Goal: Information Seeking & Learning: Learn about a topic

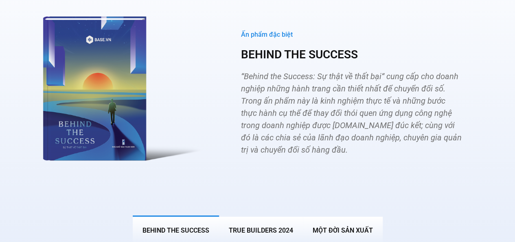
scroll to position [3025, 0]
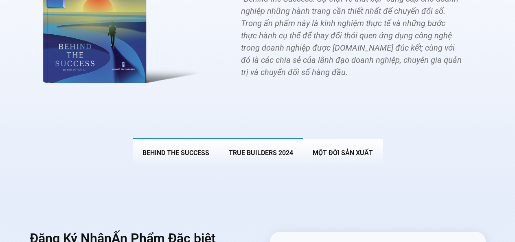
click at [254, 149] on span "True Builders 2024" at bounding box center [261, 153] width 64 height 8
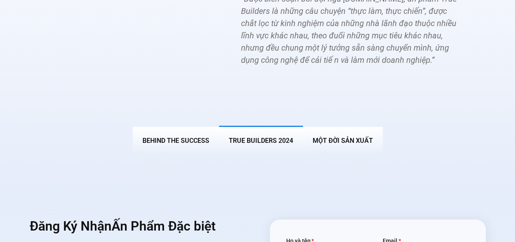
scroll to position [3013, 0]
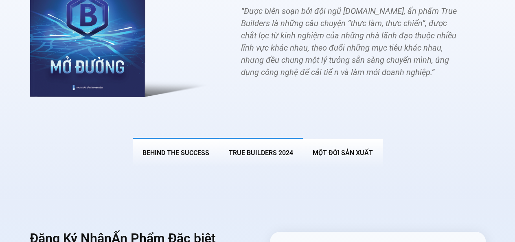
click at [177, 149] on span "BEHIND THE SUCCESS" at bounding box center [176, 153] width 67 height 8
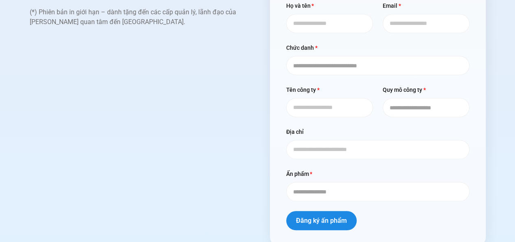
scroll to position [3210, 0]
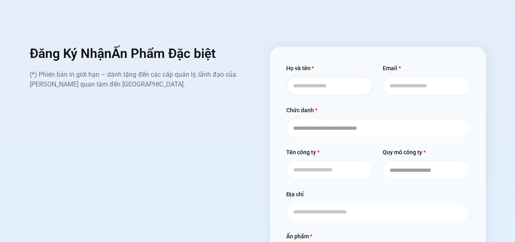
click at [322, 76] on input "Họ và tên" at bounding box center [329, 85] width 87 height 19
type input "*"
type input "**********"
click at [392, 76] on input "Email" at bounding box center [426, 85] width 87 height 19
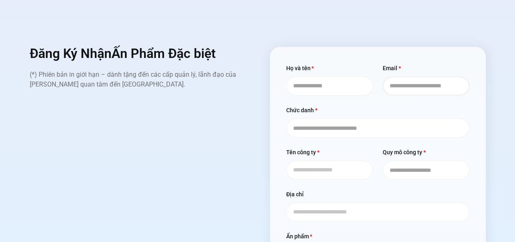
type input "**********"
click at [366, 118] on select "**********" at bounding box center [377, 127] width 183 height 19
select select "**********"
click at [286, 118] on select "**********" at bounding box center [377, 127] width 183 height 19
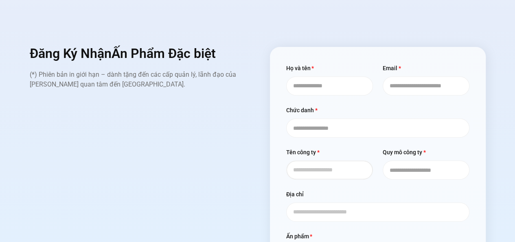
click at [323, 160] on input "Tên công ty" at bounding box center [329, 169] width 87 height 19
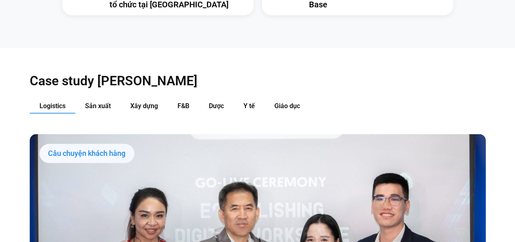
scroll to position [772, 0]
click at [88, 101] on span "Sản xuất" at bounding box center [98, 105] width 26 height 8
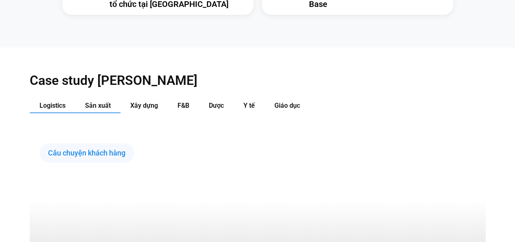
click at [65, 101] on span "Logistics" at bounding box center [53, 105] width 26 height 8
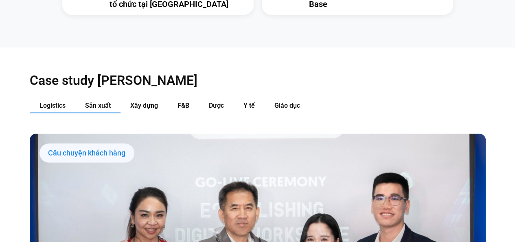
click at [82, 98] on button "Sản xuất" at bounding box center [97, 105] width 45 height 15
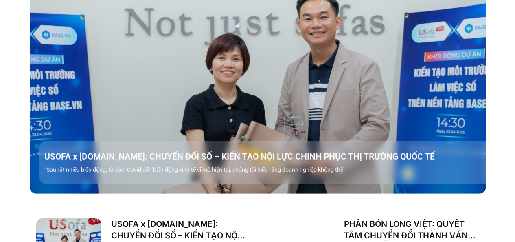
scroll to position [957, 0]
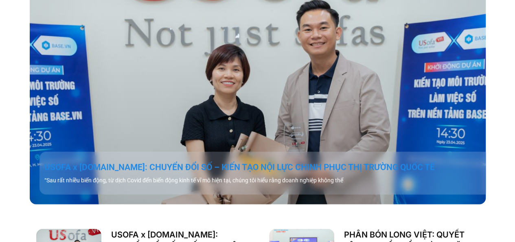
click at [191, 161] on link "USOFA x BASE.VN: CHUYỂN ĐỔI SỐ – KIẾN TẠO NỘI LỰC CHINH PHỤC THỊ TRƯỜNG QUỐC TẾ" at bounding box center [267, 166] width 446 height 11
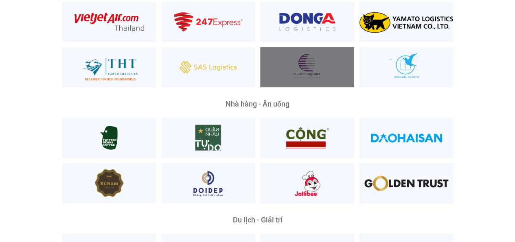
scroll to position [1937, 0]
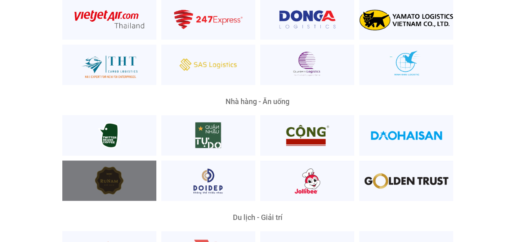
click at [124, 160] on div at bounding box center [109, 180] width 94 height 40
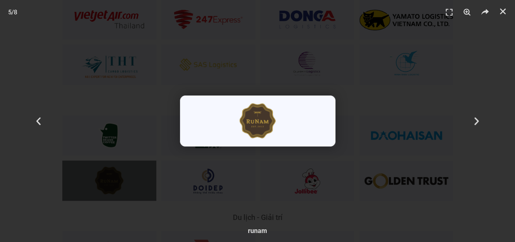
click at [108, 84] on div "5 / 8" at bounding box center [258, 121] width 458 height 185
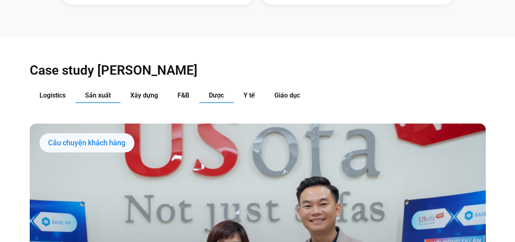
scroll to position [775, 0]
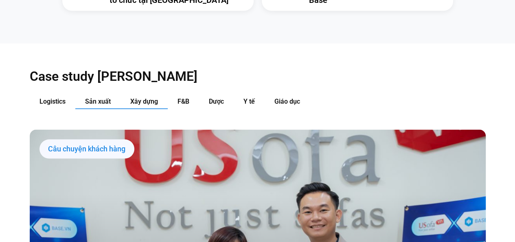
click at [138, 97] on span "Xây dựng" at bounding box center [144, 101] width 28 height 8
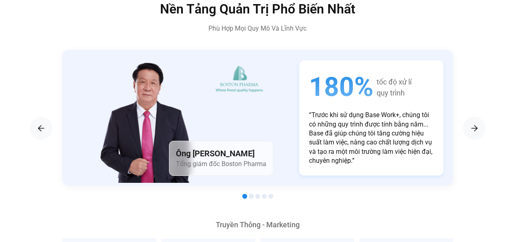
scroll to position [1348, 0]
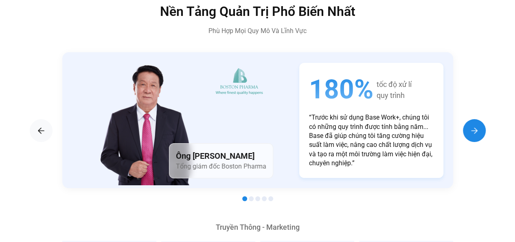
click at [470, 125] on img "Next slide" at bounding box center [475, 130] width 10 height 10
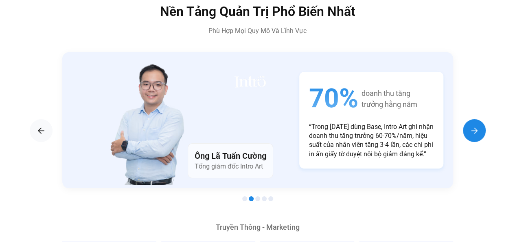
click at [470, 125] on img "Next slide" at bounding box center [475, 130] width 10 height 10
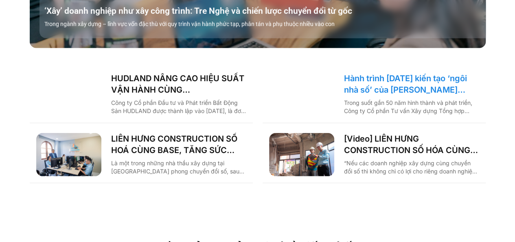
scroll to position [1108, 0]
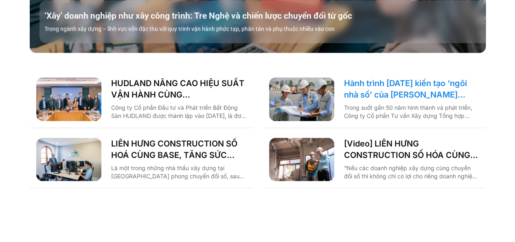
click at [380, 79] on link "Hành trình 6 năm kiến tạo ‘ngôi nhà số’ của Nagecco cùng Base.vn: Tiết kiệm 80%…" at bounding box center [411, 88] width 135 height 23
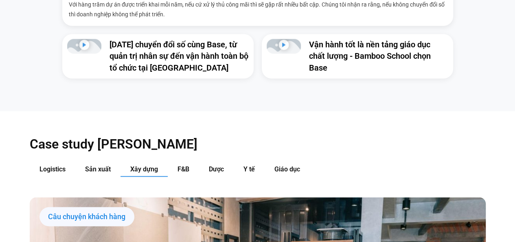
scroll to position [723, 0]
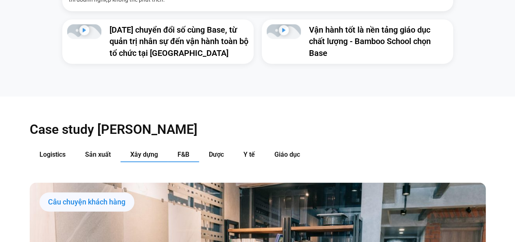
click at [187, 150] on span "F&B" at bounding box center [184, 154] width 12 height 8
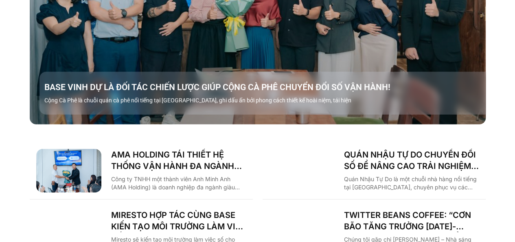
scroll to position [1038, 0]
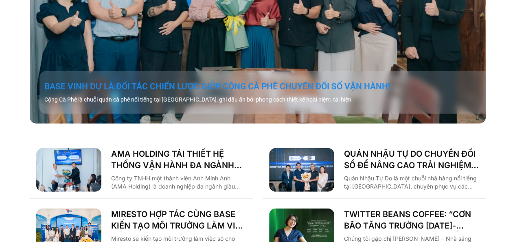
click at [227, 81] on link "BASE VINH DỰ LÀ ĐỐI TÁC CHIẾN LƯỢC GIÚP CỘNG CÀ PHÊ CHUYỂN ĐỔI SỐ VẬN HÀNH!" at bounding box center [267, 86] width 446 height 11
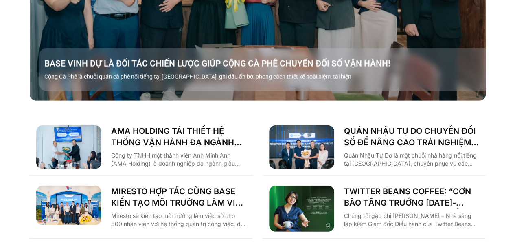
scroll to position [1062, 0]
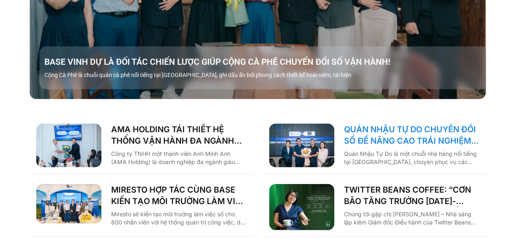
click at [368, 123] on link "QUÁN NHẬU TỰ DO CHUYỂN ĐỔI SỐ ĐỂ NÂNG CAO TRẢI NGHIỆM CHO 1000 NHÂN SỰ" at bounding box center [411, 134] width 135 height 23
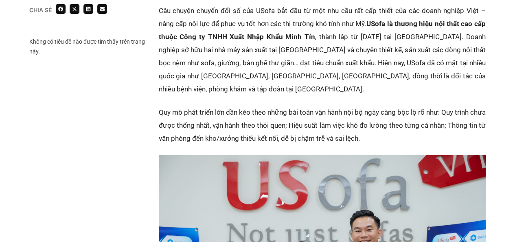
scroll to position [826, 0]
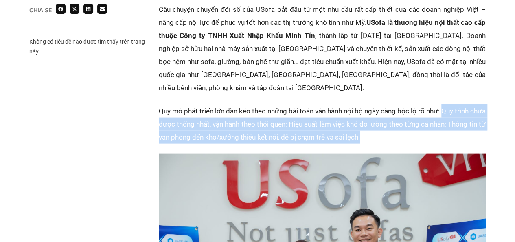
drag, startPoint x: 459, startPoint y: 73, endPoint x: 447, endPoint y: 100, distance: 29.2
click at [447, 104] on p "Quy mô phát triển lớn dần kéo theo những bài toán vận hành nội bộ ngày càng bộc…" at bounding box center [322, 123] width 327 height 39
copy p "Quy trình chưa được thống nhất, vận hành theo thói quen; Hiệu suất làm việc khó…"
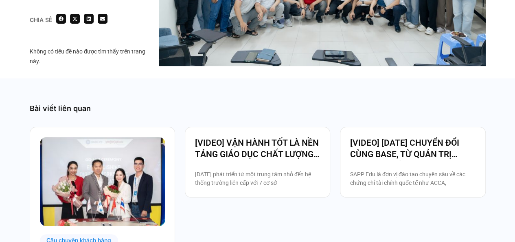
scroll to position [1596, 0]
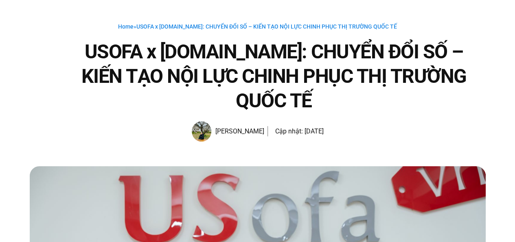
scroll to position [0, 0]
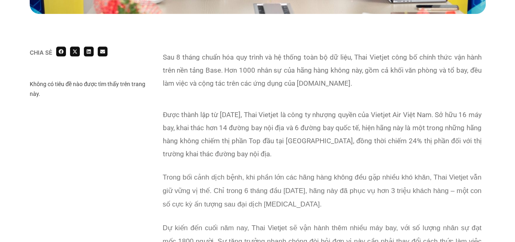
scroll to position [496, 0]
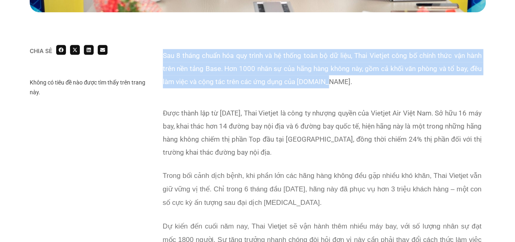
drag, startPoint x: 160, startPoint y: 55, endPoint x: 327, endPoint y: 84, distance: 168.6
click at [327, 84] on div "Sau 8 tháng chuẩn hóa quy trình và hệ thống toàn bộ dữ liệu, Thai Vietjet công …" at bounding box center [322, 73] width 327 height 57
copy p "Sau 8 tháng chuẩn hóa quy trình và hệ thống toàn bộ dữ liệu, Thai Vietjet công …"
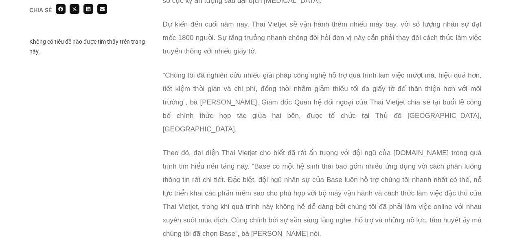
scroll to position [728, 0]
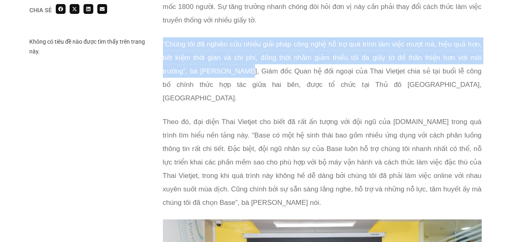
drag, startPoint x: 163, startPoint y: 40, endPoint x: 240, endPoint y: 74, distance: 84.3
click at [240, 74] on p "“Chúng tôi đã nghiên cứu nhiều giải pháp công nghệ hỗ trợ quá trình làm việc mư…" at bounding box center [322, 70] width 319 height 67
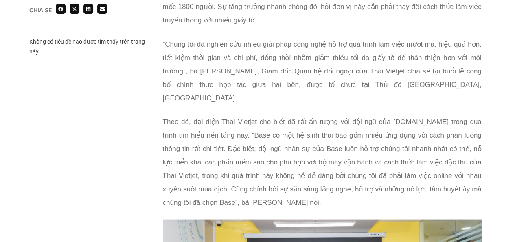
click at [290, 117] on span "Theo đó, đại diện Thai Vietjet cho biết đã rất ấn tượng với đội ngũ của Base.vn…" at bounding box center [322, 161] width 319 height 88
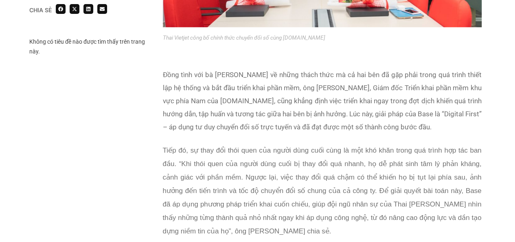
scroll to position [1118, 0]
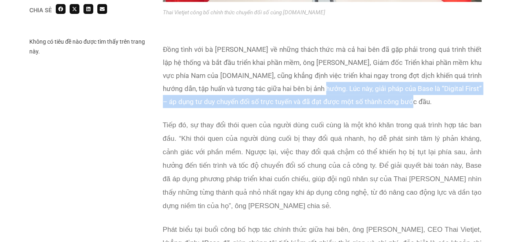
drag, startPoint x: 313, startPoint y: 66, endPoint x: 402, endPoint y: 87, distance: 91.6
click at [402, 87] on div "Đồng tình với bà Sayada Benjakul về những thách thức mà cả hai bên đã gặp phải …" at bounding box center [322, 217] width 319 height 348
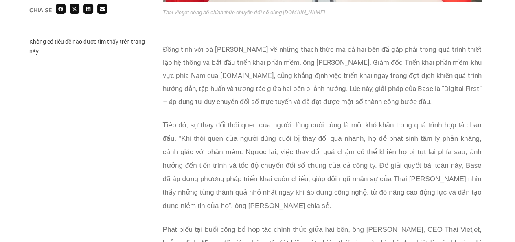
drag, startPoint x: 346, startPoint y: 125, endPoint x: 346, endPoint y: 118, distance: 7.3
click at [346, 118] on p "Tiếp đó, sự thay đổi thói quen của người dùng cuối cùng là một khó khăn trong q…" at bounding box center [322, 165] width 319 height 94
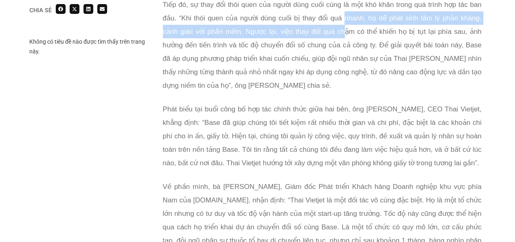
scroll to position [1238, 0]
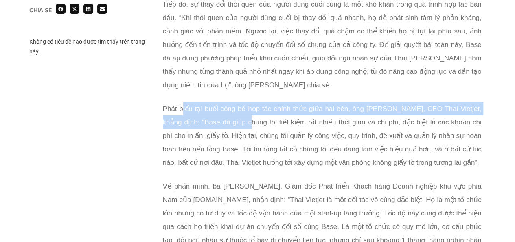
drag, startPoint x: 182, startPoint y: 81, endPoint x: 270, endPoint y: 97, distance: 90.0
click at [270, 105] on span "Phát biểu tại buổi công bố hợp tác chính thức giữa hai bên, ông Woranate Laprab…" at bounding box center [322, 136] width 319 height 62
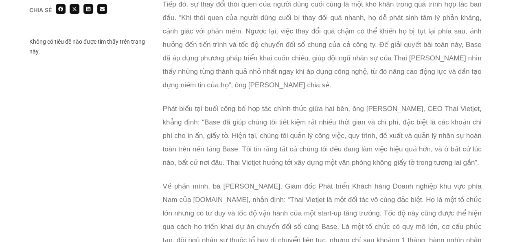
click at [304, 120] on span "Phát biểu tại buổi công bố hợp tác chính thức giữa hai bên, ông Woranate Laprab…" at bounding box center [322, 136] width 319 height 62
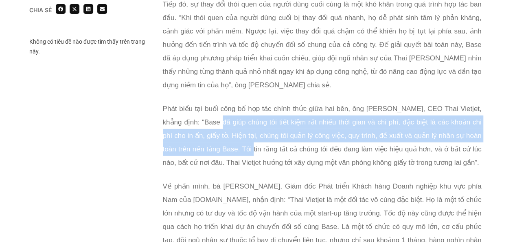
drag, startPoint x: 228, startPoint y: 98, endPoint x: 284, endPoint y: 123, distance: 60.9
click at [284, 123] on span "Phát biểu tại buổi công bố hợp tác chính thức giữa hai bên, ông Woranate Laprab…" at bounding box center [322, 136] width 319 height 62
click at [295, 114] on span "Phát biểu tại buổi công bố hợp tác chính thức giữa hai bên, ông Woranate Laprab…" at bounding box center [322, 136] width 319 height 62
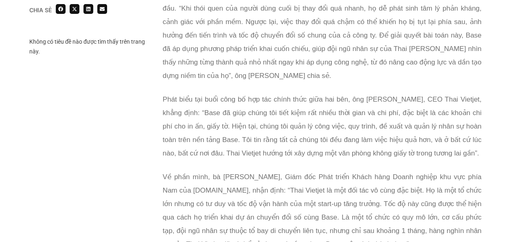
scroll to position [1248, 0]
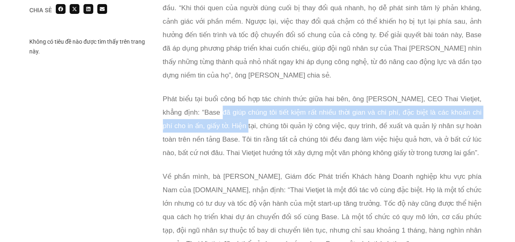
drag, startPoint x: 229, startPoint y: 86, endPoint x: 268, endPoint y: 101, distance: 41.5
click at [268, 101] on span "Phát biểu tại buổi công bố hợp tác chính thức giữa hai bên, ông Woranate Laprab…" at bounding box center [322, 126] width 319 height 62
copy span "Base đã giúp chúng tôi tiết kiệm rất nhiều thời gian và chi phí, đặc biệt là cá…"
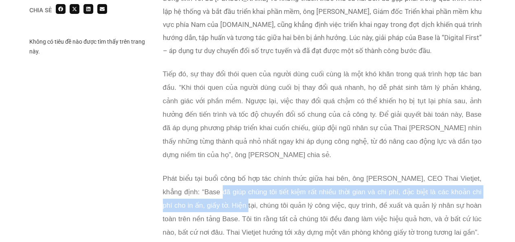
scroll to position [1172, 0]
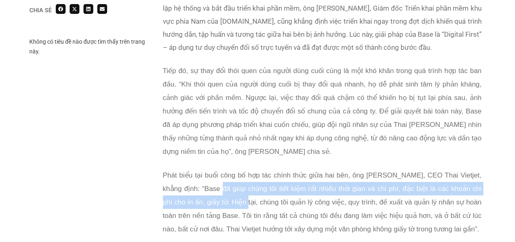
copy span "Base đã giúp chúng tôi tiết kiệm rất nhiều thời gian và chi phí, đặc biệt là cá…"
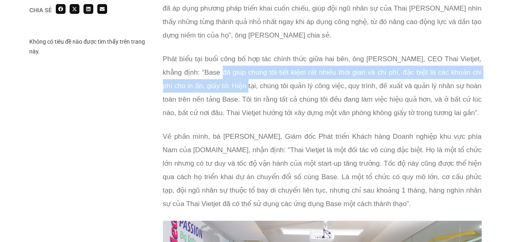
scroll to position [1302, 0]
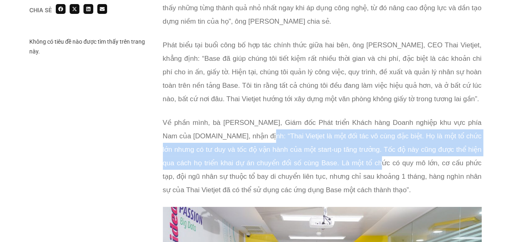
drag, startPoint x: 243, startPoint y: 123, endPoint x: 335, endPoint y: 158, distance: 98.3
click at [335, 158] on span "Về phần mình, bà Nguyễn Kim Cúc, Giám đốc Phát triển Khách hàng Doanh nghiệp kh…" at bounding box center [322, 156] width 319 height 75
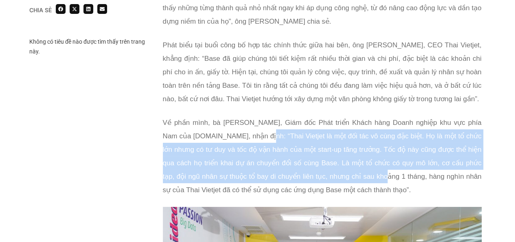
scroll to position [1313, 0]
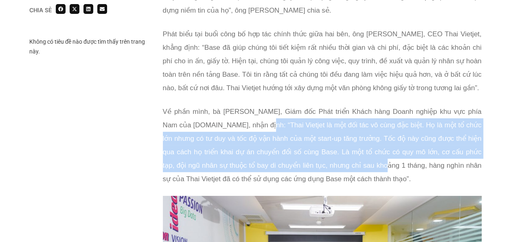
click at [304, 120] on p "Về phần mình, bà Nguyễn Kim Cúc, Giám đốc Phát triển Khách hàng Doanh nghiệp kh…" at bounding box center [322, 145] width 319 height 81
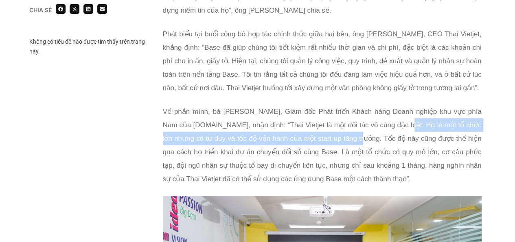
drag, startPoint x: 374, startPoint y: 112, endPoint x: 327, endPoint y: 126, distance: 49.4
click at [327, 126] on span "Về phần mình, bà Nguyễn Kim Cúc, Giám đốc Phát triển Khách hàng Doanh nghiệp kh…" at bounding box center [322, 145] width 319 height 75
copy span "Họ là một tổ chức lớn nhưng có tư duy và tốc độ vận hành của một start-up tăng …"
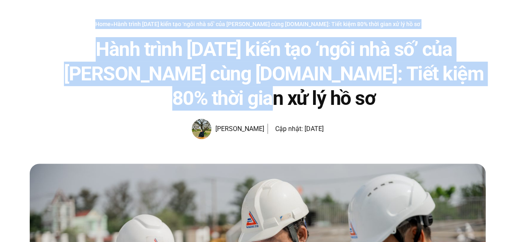
drag, startPoint x: 322, startPoint y: 81, endPoint x: 116, endPoint y: -2, distance: 222.8
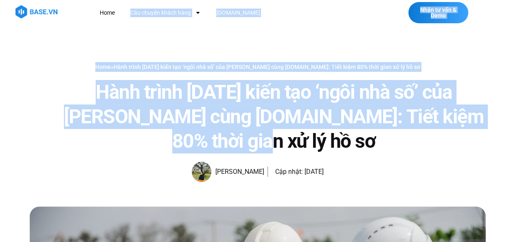
click at [262, 117] on h1 "Hành trình [DATE] kiến tạo ‘ngôi nhà số’ của [PERSON_NAME] cùng [DOMAIN_NAME]: …" at bounding box center [274, 116] width 424 height 73
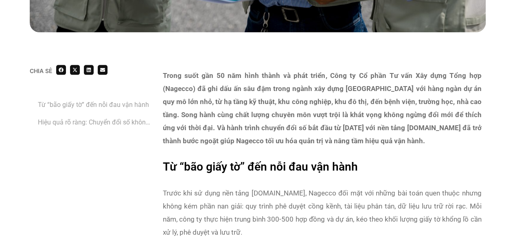
scroll to position [483, 0]
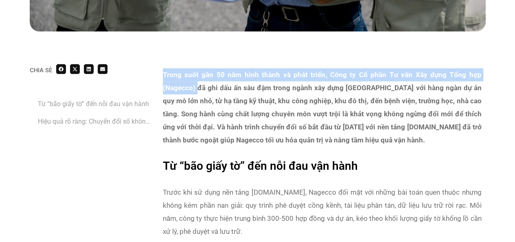
drag, startPoint x: 159, startPoint y: 73, endPoint x: 197, endPoint y: 86, distance: 40.4
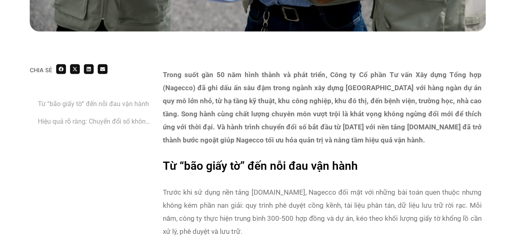
click at [332, 109] on strong "Trong suốt gần 50 năm hình thành và phát triển, Công ty Cổ phần Tư vấn Xây dựng…" at bounding box center [322, 106] width 319 height 73
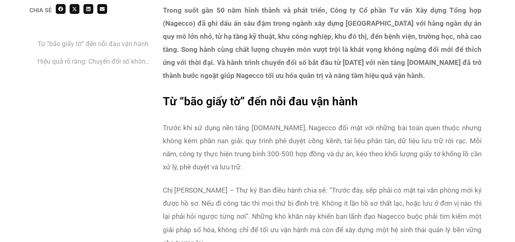
scroll to position [547, 0]
click at [321, 147] on p "Trước khi sử dụng nền tảng Base.vn, Nagecco đối mặt với những bài toán quen thu…" at bounding box center [322, 147] width 319 height 52
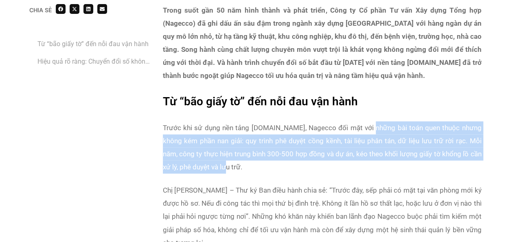
drag, startPoint x: 363, startPoint y: 125, endPoint x: 412, endPoint y: 166, distance: 63.9
click at [412, 166] on p "Trước khi sử dụng nền tảng Base.vn, Nagecco đối mặt với những bài toán quen thu…" at bounding box center [322, 147] width 319 height 52
copy p "bài toán quen thuộc nhưng không kém phần nan giải: quy trình phê duyệt cồng kền…"
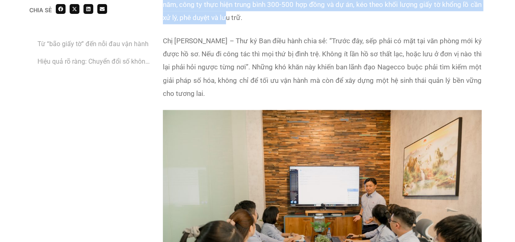
scroll to position [697, 0]
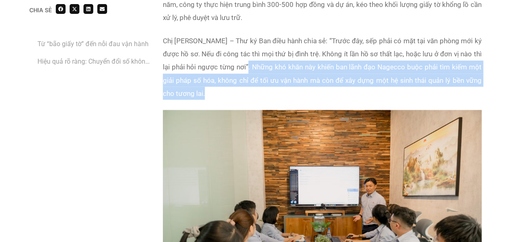
drag, startPoint x: 248, startPoint y: 66, endPoint x: 297, endPoint y: 98, distance: 57.6
click at [297, 98] on p "Chị Lê Anh Phương – Thư ký Ban điều hành chia sẻ: “Trước đây, sếp phải có mặt t…" at bounding box center [322, 66] width 319 height 65
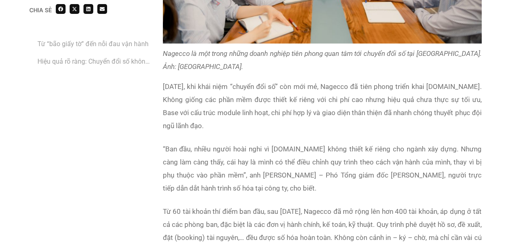
scroll to position [977, 0]
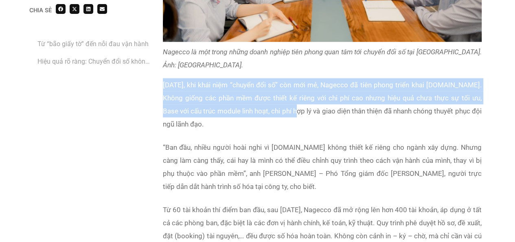
drag, startPoint x: 165, startPoint y: 88, endPoint x: 287, endPoint y: 114, distance: 124.8
click at [287, 114] on p "Năm 2019, khi khái niệm “chuyển đổi số” còn mới mẻ, Nagecco đã tiên phong triển…" at bounding box center [322, 104] width 319 height 52
click at [223, 111] on p "Năm 2019, khi khái niệm “chuyển đổi số” còn mới mẻ, Nagecco đã tiên phong triển…" at bounding box center [322, 104] width 319 height 52
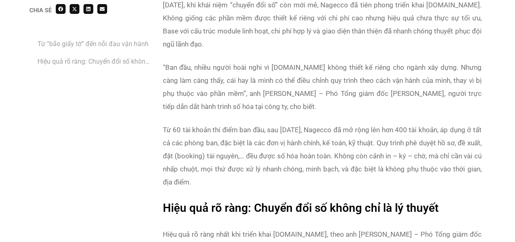
scroll to position [1057, 0]
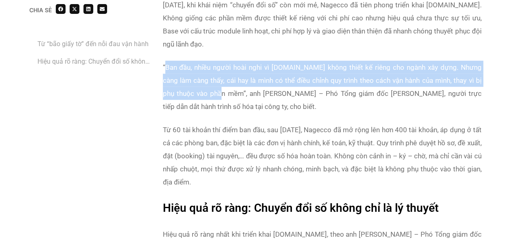
drag, startPoint x: 164, startPoint y: 66, endPoint x: 210, endPoint y: 94, distance: 53.7
click at [210, 94] on p "“Ban đầu, nhiều người hoài nghi vì Base.vn không thiết kế riêng cho ngành xây d…" at bounding box center [322, 87] width 319 height 52
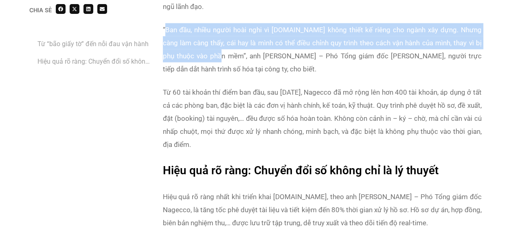
scroll to position [1114, 0]
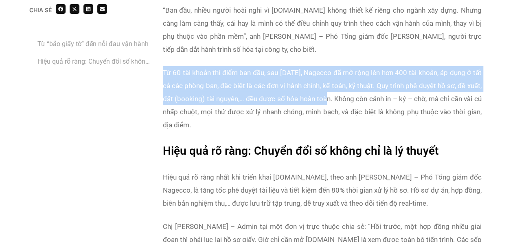
drag, startPoint x: 163, startPoint y: 69, endPoint x: 346, endPoint y: 95, distance: 185.6
click at [346, 95] on p "Từ 60 tài khoản thí điểm ban đầu, sau 6 năm, Nagecco đã mở rộng lên hơn 400 tài…" at bounding box center [322, 98] width 319 height 65
copy p "Từ 60 tài khoản thí điểm ban đầu, sau 6 năm, Nagecco đã mở rộng lên hơn 400 tài…"
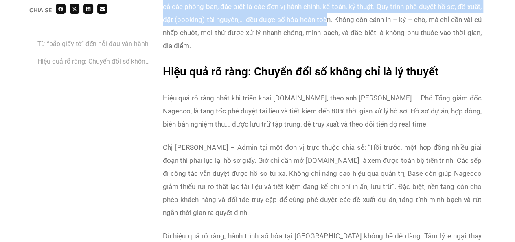
scroll to position [1227, 0]
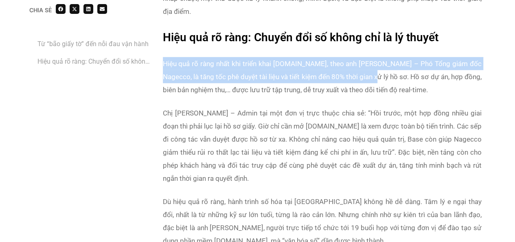
drag, startPoint x: 160, startPoint y: 66, endPoint x: 374, endPoint y: 75, distance: 213.7
click at [374, 75] on div "Trong suốt gần 50 năm hình thành và phát triển, Công ty Cổ phần Tư vấn Xây dựng…" at bounding box center [322, 46] width 327 height 1453
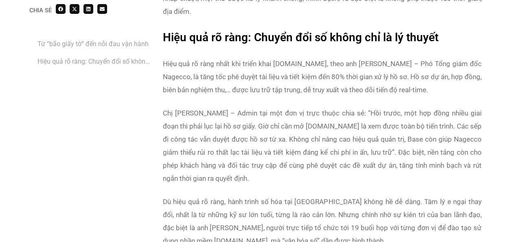
click at [407, 83] on p "Hiệu quả rõ ràng nhất khi triển khai Base.vn, theo anh Nguyễn Côn – Phó Tổng gi…" at bounding box center [322, 76] width 319 height 39
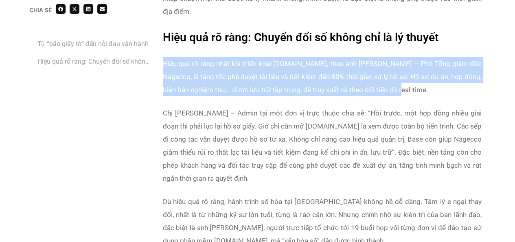
drag, startPoint x: 405, startPoint y: 86, endPoint x: 152, endPoint y: 56, distance: 254.3
click at [152, 56] on div "Chia sẻ Từ “bão giấy tờ” đến nỗi đau vận hành Hiệu quả rõ ràng: Chuyển đổi số k…" at bounding box center [258, 46] width 456 height 1453
copy p "Hiệu quả rõ ràng nhất khi triển khai Base.vn, theo anh Nguyễn Côn – Phó Tổng gi…"
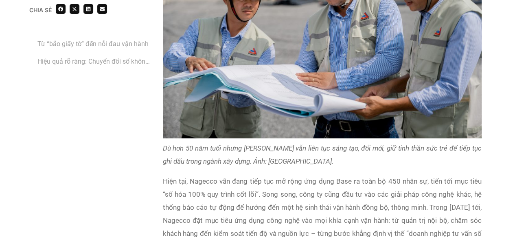
scroll to position [1635, 0]
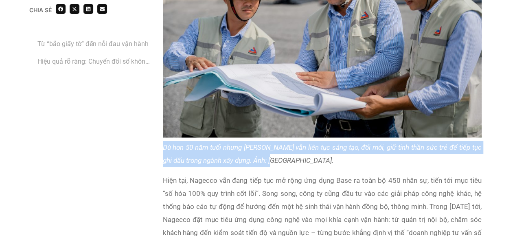
drag, startPoint x: 162, startPoint y: 145, endPoint x: 274, endPoint y: 162, distance: 112.9
click at [274, 162] on em "Dù hơn 50 năm tuổi nhưng Nagecco vẫn liên tục sáng tạo, đổi mới, giữ tinh thần …" at bounding box center [322, 153] width 319 height 21
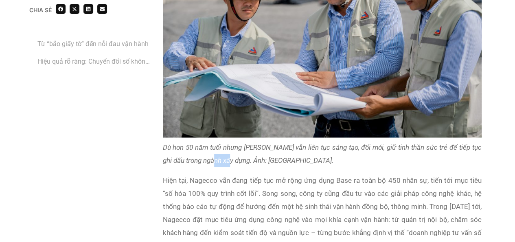
drag, startPoint x: 226, startPoint y: 160, endPoint x: 205, endPoint y: 154, distance: 22.0
click at [205, 154] on figcaption "Dù hơn 50 năm tuổi nhưng Nagecco vẫn liên tục sáng tạo, đổi mới, giữ tinh thần …" at bounding box center [322, 154] width 319 height 26
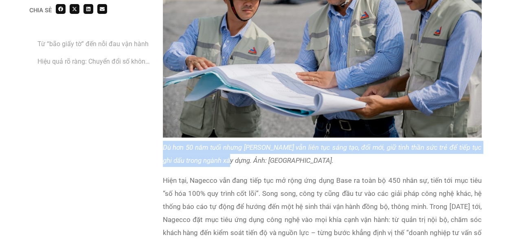
drag, startPoint x: 227, startPoint y: 161, endPoint x: 148, endPoint y: 145, distance: 80.6
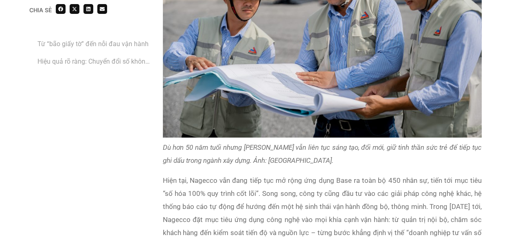
click at [224, 192] on p "Hiện tại, Nagecco vẫn đang tiếp tục mở rộng ứng dụng Base ra toàn bộ 450 nhân s…" at bounding box center [322, 213] width 319 height 78
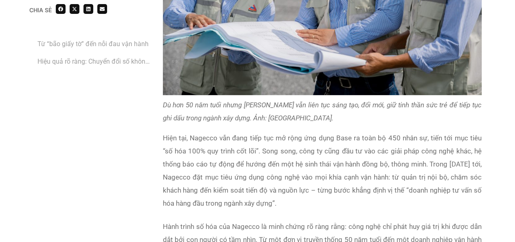
scroll to position [1680, 0]
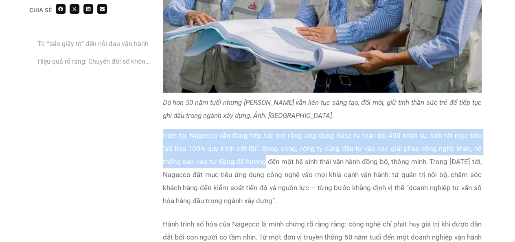
drag, startPoint x: 164, startPoint y: 135, endPoint x: 267, endPoint y: 164, distance: 107.4
click at [267, 164] on p "Hiện tại, Nagecco vẫn đang tiếp tục mở rộng ứng dụng Base ra toàn bộ 450 nhân s…" at bounding box center [322, 168] width 319 height 78
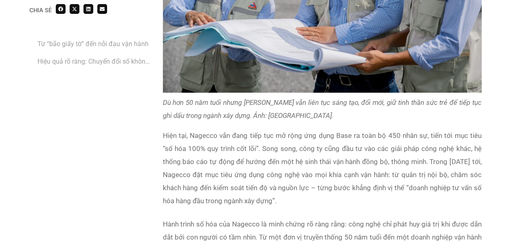
click at [330, 182] on p "Hiện tại, Nagecco vẫn đang tiếp tục mở rộng ứng dụng Base ra toàn bộ 450 nhân s…" at bounding box center [322, 168] width 319 height 78
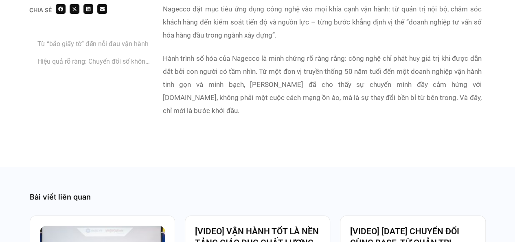
scroll to position [1851, 0]
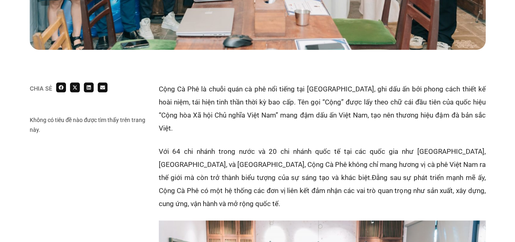
scroll to position [442, 0]
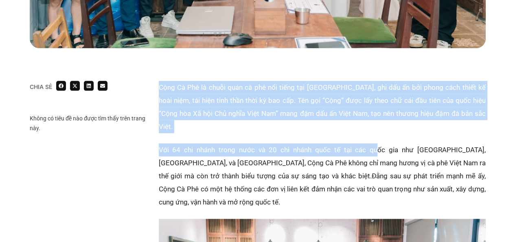
drag, startPoint x: 158, startPoint y: 86, endPoint x: 354, endPoint y: 121, distance: 198.5
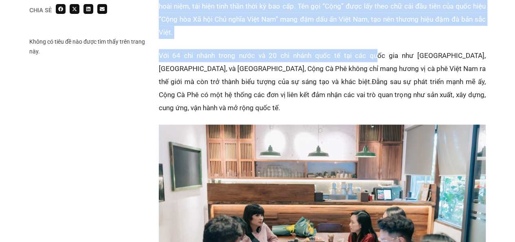
scroll to position [539, 0]
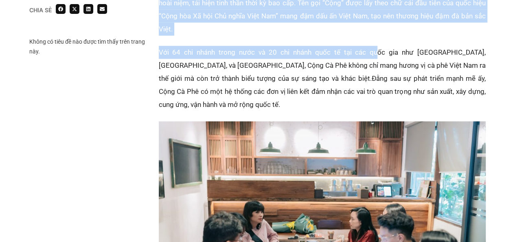
click at [206, 22] on p "Cộng Cà Phê là chuỗi quán cà phê nổi tiếng tại [GEOGRAPHIC_DATA], ghi dấu ấn bở…" at bounding box center [322, 9] width 327 height 52
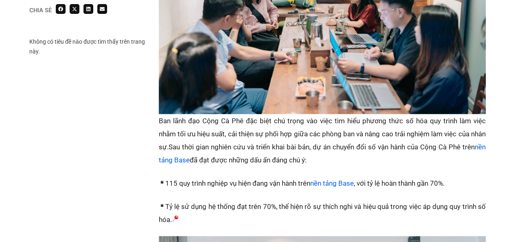
scroll to position [780, 0]
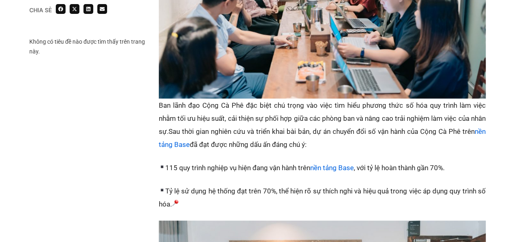
drag, startPoint x: 352, startPoint y: 117, endPoint x: 230, endPoint y: 110, distance: 122.0
click at [230, 110] on p "Ban lãnh đạo Cộng Cà Phê đặc biệt chú trọng vào việc tìm hiểu phương thức số hó…" at bounding box center [322, 125] width 327 height 52
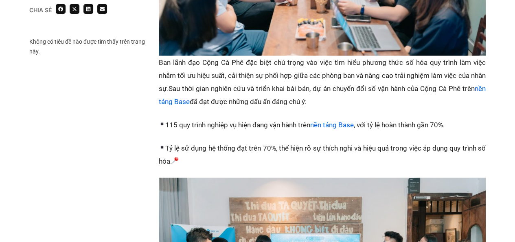
scroll to position [897, 0]
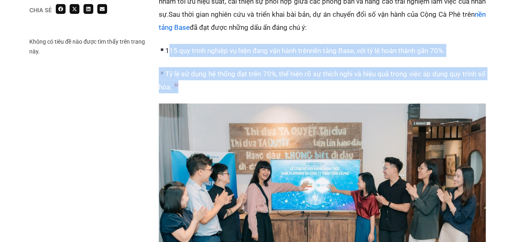
drag, startPoint x: 197, startPoint y: 57, endPoint x: 164, endPoint y: 27, distance: 45.0
click at [164, 27] on div "Cộng Cà Phê là chuỗi quán cà phê nổi tiếng tại [GEOGRAPHIC_DATA], ghi dấu ấn bở…" at bounding box center [322, 107] width 327 height 963
click at [214, 67] on p "Tỷ lệ sử dụng hệ thống đạt trên 70%, thể hiện rõ sự thích nghi và hiệu quả tron…" at bounding box center [322, 80] width 327 height 26
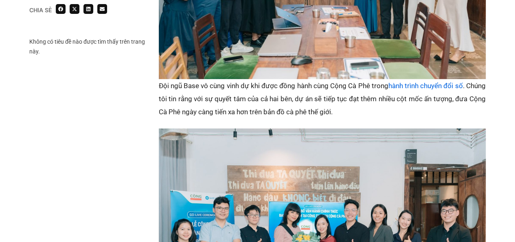
scroll to position [1145, 0]
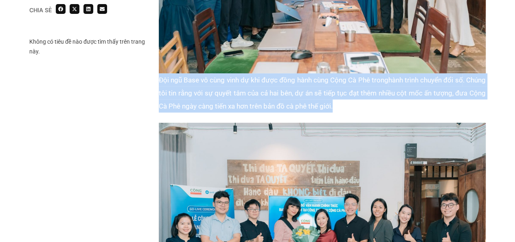
drag, startPoint x: 155, startPoint y: 56, endPoint x: 351, endPoint y: 73, distance: 196.7
click at [357, 77] on p "Đội ngũ Base vô cùng vinh dự khi được đồng hành cùng Cộng Cà Phê trong hành trì…" at bounding box center [322, 92] width 327 height 39
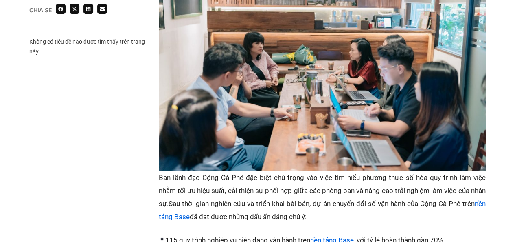
scroll to position [708, 0]
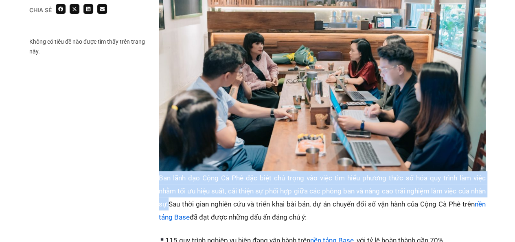
drag, startPoint x: 147, startPoint y: 149, endPoint x: 187, endPoint y: 176, distance: 49.0
copy p "Ban lãnh đạo Cộng Cà Phê đặc biệt chú trọng vào việc tìm hiểu phương thức số hó…"
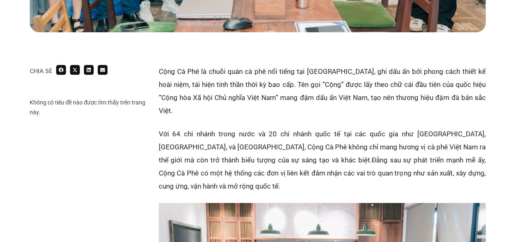
scroll to position [460, 0]
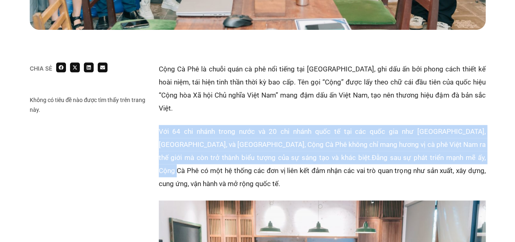
drag, startPoint x: 155, startPoint y: 118, endPoint x: 496, endPoint y: 143, distance: 341.5
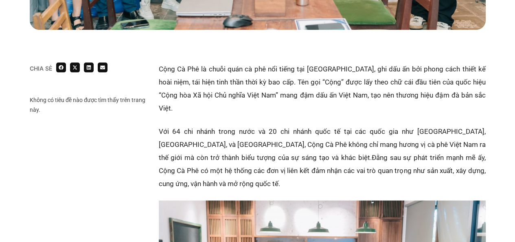
click at [484, 156] on p "Với 64 chi nhánh trong nước và 20 chi nhánh quốc tế tại các quốc gia như Hàn Qu…" at bounding box center [322, 157] width 327 height 65
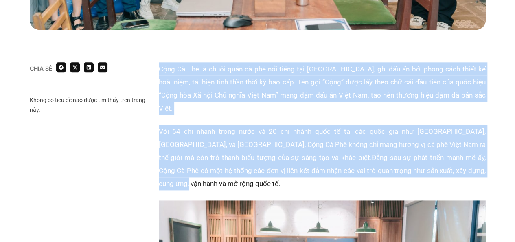
drag, startPoint x: 477, startPoint y: 156, endPoint x: 148, endPoint y: 114, distance: 331.9
click at [176, 125] on p "Với 64 chi nhánh trong nước và 20 chi nhánh quốc tế tại các quốc gia như Hàn Qu…" at bounding box center [322, 157] width 327 height 65
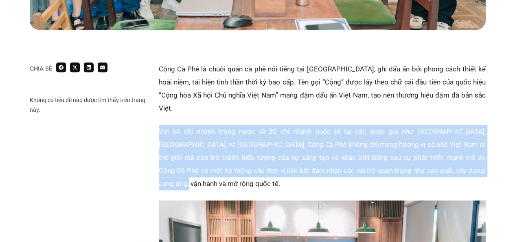
drag, startPoint x: 155, startPoint y: 118, endPoint x: 469, endPoint y: 160, distance: 316.9
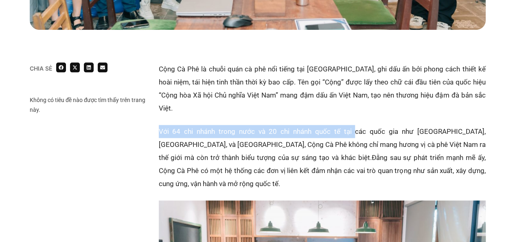
drag, startPoint x: 159, startPoint y: 117, endPoint x: 332, endPoint y: 114, distance: 173.6
click at [332, 125] on p "Với 64 chi nhánh trong nước và 20 chi nhánh quốc tế tại các quốc gia như Hàn Qu…" at bounding box center [322, 157] width 327 height 65
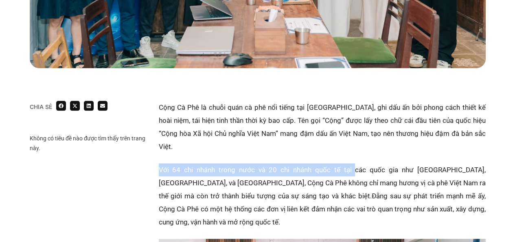
scroll to position [421, 0]
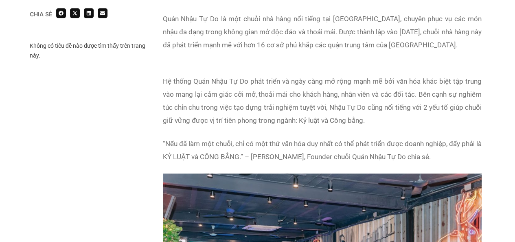
scroll to position [514, 0]
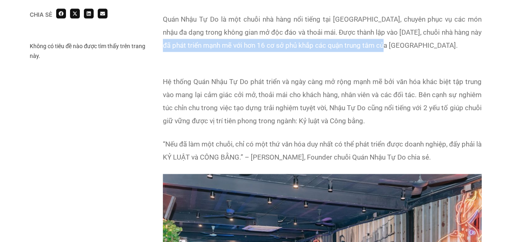
drag, startPoint x: 400, startPoint y: 45, endPoint x: 160, endPoint y: 49, distance: 239.5
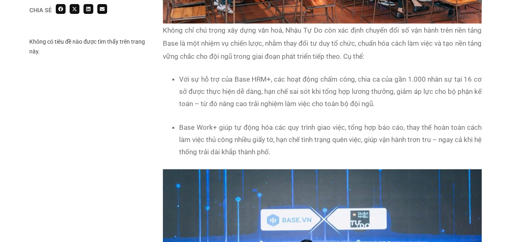
scroll to position [877, 0]
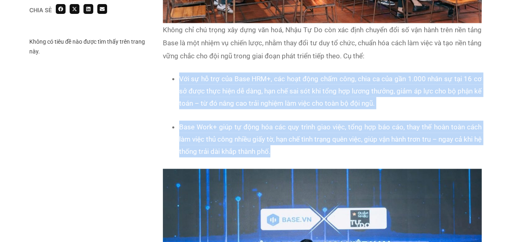
drag, startPoint x: 180, startPoint y: 78, endPoint x: 365, endPoint y: 153, distance: 199.8
click at [365, 153] on div "Quán Nhậu Tự Do là một chuỗi nhà hàng nổi tiếng tại [GEOGRAPHIC_DATA], chuyên p…" at bounding box center [322, 159] width 319 height 1019
copy div "Với sự hỗ trợ của Base HRM+, các hoạt động chấm công, chia ca của gần 1.000 nhâ…"
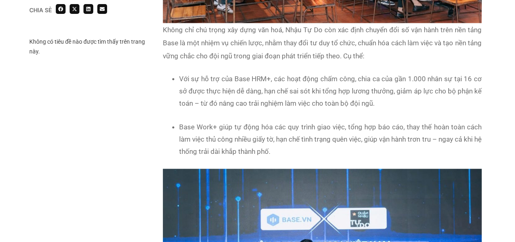
click at [300, 162] on div "Quán Nhậu Tự Do là một chuỗi nhà hàng nổi tiếng tại [GEOGRAPHIC_DATA], chuyên p…" at bounding box center [322, 159] width 319 height 1019
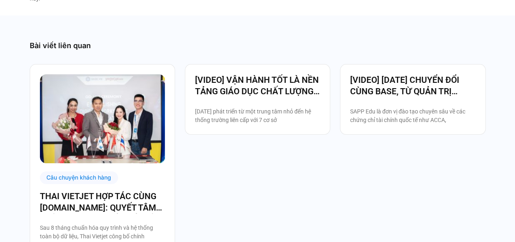
scroll to position [1549, 0]
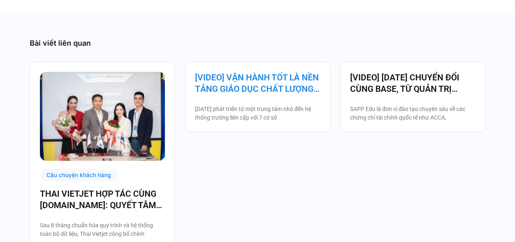
click at [250, 72] on link "[VIDEO] VẬN HÀNH TỐT LÀ NỀN TẢNG GIÁO DỤC CHẤT LƯỢNG – BAMBOO SCHOOL CHỌN BASE" at bounding box center [257, 83] width 125 height 23
click at [248, 77] on link "[VIDEO] VẬN HÀNH TỐT LÀ NỀN TẢNG GIÁO DỤC CHẤT LƯỢNG – BAMBOO SCHOOL CHỌN BASE" at bounding box center [257, 83] width 125 height 23
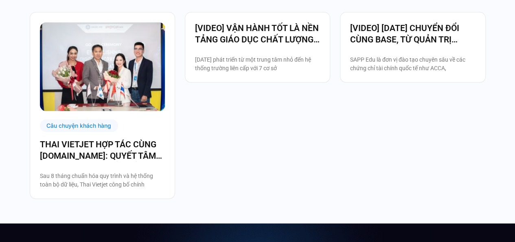
scroll to position [762, 0]
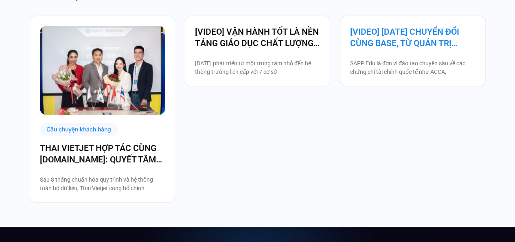
click at [378, 42] on link "[VIDEO] [DATE] CHUYỂN ĐỔI CÙNG BASE, TỪ QUẢN TRỊ NHÂN SỰ ĐẾN VẬN HÀNH TOÀN BỘ T…" at bounding box center [412, 37] width 125 height 23
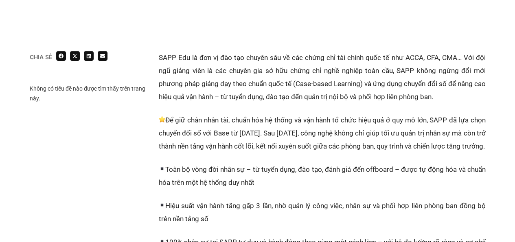
scroll to position [191, 0]
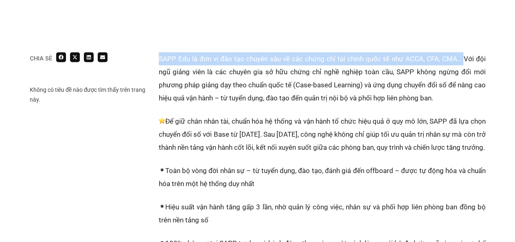
drag, startPoint x: 156, startPoint y: 59, endPoint x: 464, endPoint y: 53, distance: 308.0
copy p "SAPP Edu là đơn vị đào tạo chuyên sâu về các chứng chỉ tài chính quốc tế như AC…"
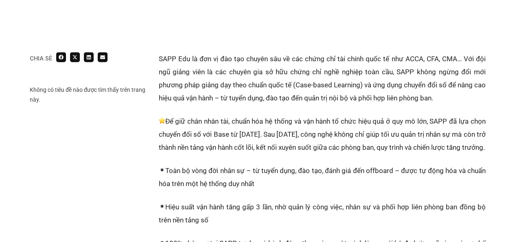
click at [406, 87] on p "SAPP Edu là đơn vị đào tạo chuyên sâu về các chứng chỉ tài chính quốc tế như AC…" at bounding box center [322, 78] width 327 height 52
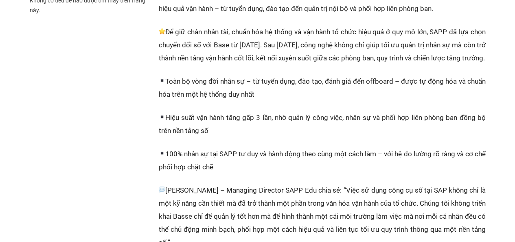
scroll to position [281, 0]
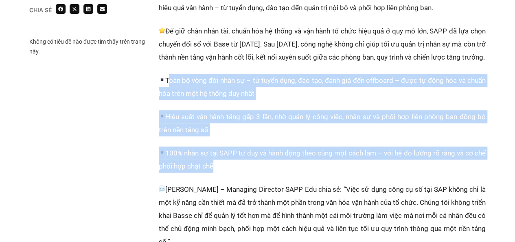
drag, startPoint x: 168, startPoint y: 89, endPoint x: 235, endPoint y: 179, distance: 112.3
click at [235, 179] on div "SAPP Edu là đơn vị đào tạo chuyên sâu về các chứng chỉ tài chính quốc tế như AC…" at bounding box center [322, 245] width 327 height 567
click at [261, 172] on p "100% nhân sự tại SAPP tư duy và hành động theo cùng một cách làm – với hệ đo lư…" at bounding box center [322, 159] width 327 height 26
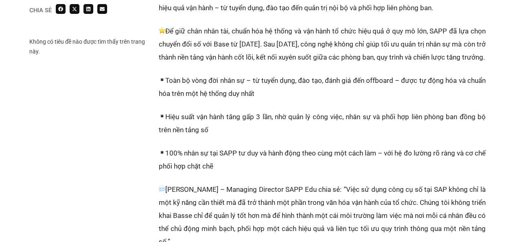
scroll to position [353, 0]
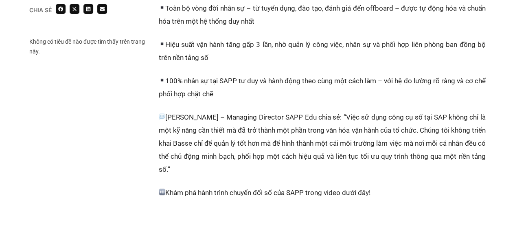
drag, startPoint x: 365, startPoint y: 130, endPoint x: 367, endPoint y: 181, distance: 51.0
click at [367, 176] on p "Anh Nguyễn Đức Thái – Managing Director SAPP Edu chia sẻ: “Việc sử dụng công cụ…" at bounding box center [322, 142] width 327 height 65
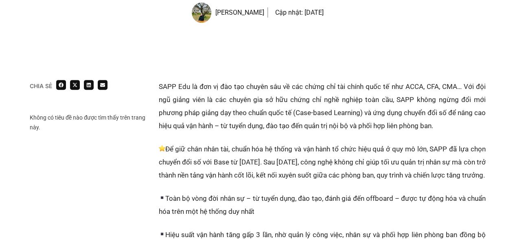
click at [246, 100] on p "SAPP Edu là đơn vị đào tạo chuyên sâu về các chứng chỉ tài chính quốc tế như AC…" at bounding box center [322, 106] width 327 height 52
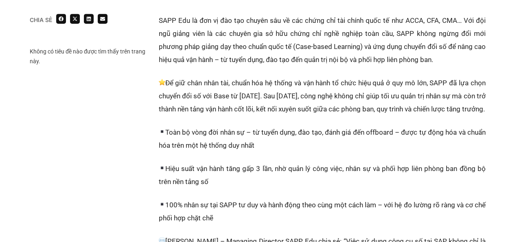
scroll to position [227, 0]
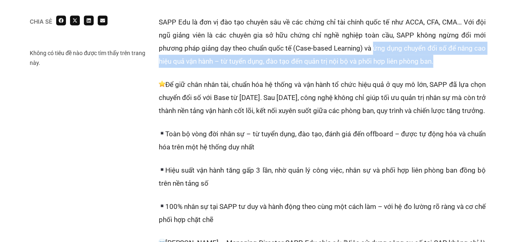
drag, startPoint x: 458, startPoint y: 63, endPoint x: 381, endPoint y: 48, distance: 78.5
click at [381, 48] on p "SAPP Edu là đơn vị đào tạo chuyên sâu về các chứng chỉ tài chính quốc tế như AC…" at bounding box center [322, 41] width 327 height 52
copy p "ứng dụng chuyển đổi số để nâng cao hiệu quả vận hành – từ tuyển dụng, đào tạo đ…"
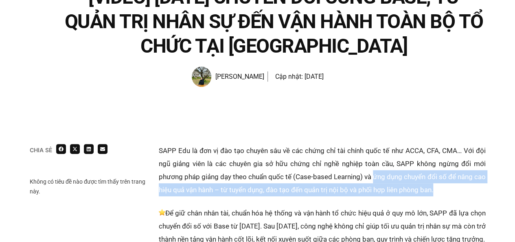
scroll to position [128, 0]
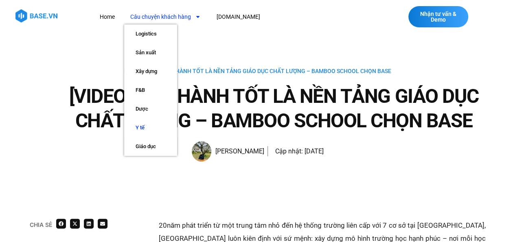
click at [140, 126] on link "Y tế" at bounding box center [150, 127] width 53 height 19
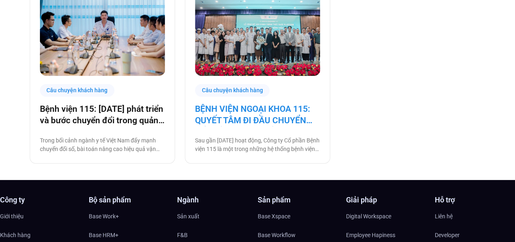
scroll to position [233, 0]
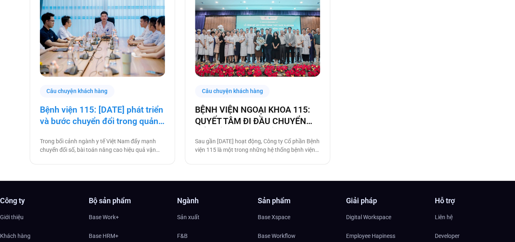
click at [123, 116] on link "Bệnh viện 115: 20 năm phát triển và bước chuyển đổi trong quản trị bệnh viện tư…" at bounding box center [102, 115] width 125 height 23
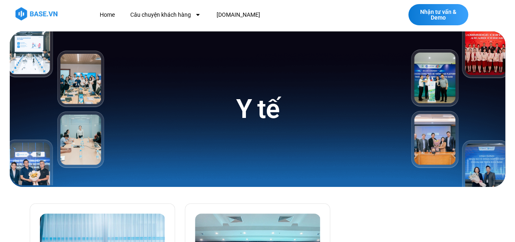
scroll to position [0, 0]
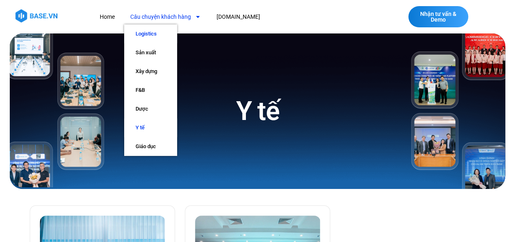
click at [150, 34] on link "Logistics" at bounding box center [150, 33] width 53 height 19
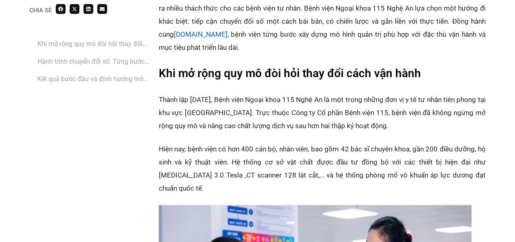
scroll to position [552, 0]
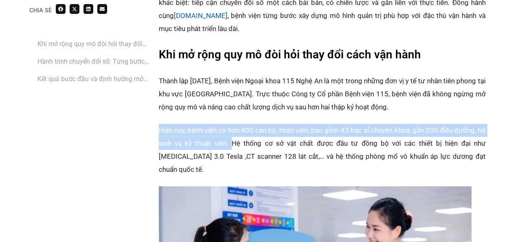
drag, startPoint x: 158, startPoint y: 128, endPoint x: 226, endPoint y: 140, distance: 69.8
copy p "‏Hiện nay, bệnh viện có hơn ‏‏400 cán bộ, nhân viên‏‏, bao gồm ‏‏42 bác sĩ chuy…"
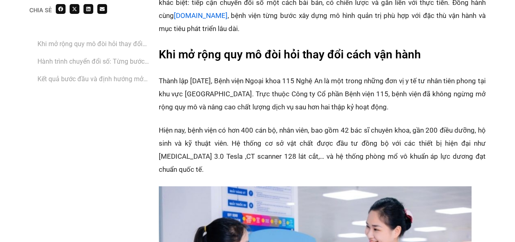
click at [255, 145] on p "‏Hiện nay, bệnh viện có hơn ‏‏400 cán bộ, nhân viên‏‏, bao gồm ‏‏42 bác sĩ chuy…" at bounding box center [322, 149] width 327 height 52
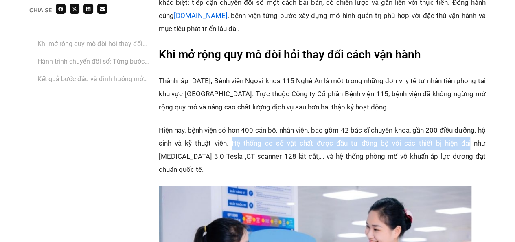
drag, startPoint x: 226, startPoint y: 142, endPoint x: 446, endPoint y: 147, distance: 220.0
click at [446, 147] on p "‏Hiện nay, bệnh viện có hơn ‏‏400 cán bộ, nhân viên‏‏, bao gồm ‏‏42 bác sĩ chuy…" at bounding box center [322, 149] width 327 height 52
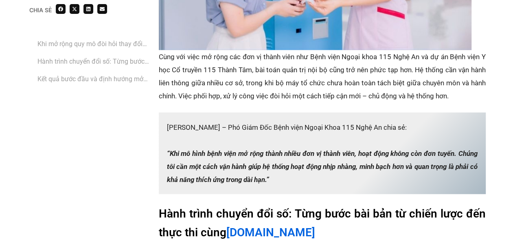
scroll to position [879, 0]
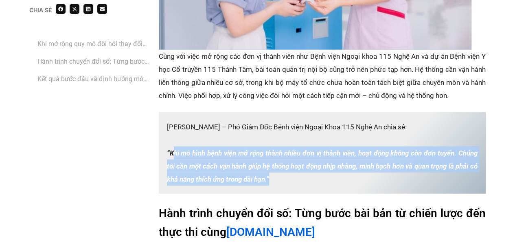
drag, startPoint x: 171, startPoint y: 141, endPoint x: 278, endPoint y: 163, distance: 108.7
click at [278, 163] on strong "“Khi mô hình bệnh viện mở rộng thành nhiều đơn vị thành viên, hoạt động không c…" at bounding box center [322, 166] width 311 height 34
click at [274, 165] on strong "“Khi mô hình bệnh viện mở rộng thành nhiều đơn vị thành viên, hoạt động không c…" at bounding box center [322, 166] width 311 height 34
drag, startPoint x: 274, startPoint y: 166, endPoint x: 169, endPoint y: 143, distance: 106.7
click at [169, 149] on strong "“Khi mô hình bệnh viện mở rộng thành nhiều đơn vị thành viên, hoạt động không c…" at bounding box center [322, 166] width 311 height 34
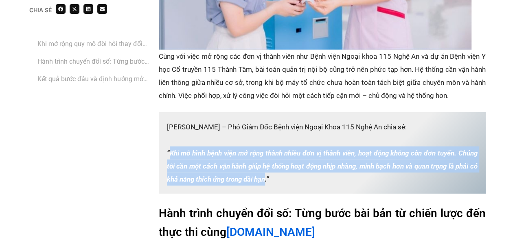
copy strong "Khi mô hình bệnh viện mở rộng thành nhiều đơn vị thành viên, hoạt động không cò…"
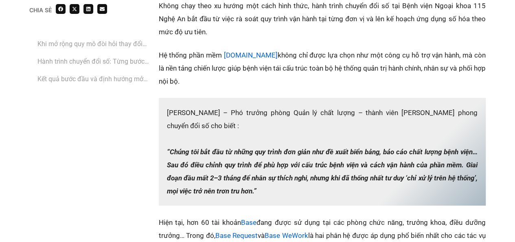
scroll to position [1132, 0]
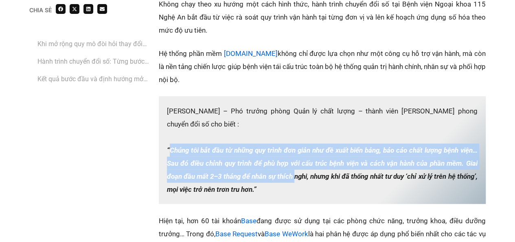
drag, startPoint x: 170, startPoint y: 136, endPoint x: 304, endPoint y: 162, distance: 136.1
click at [304, 162] on em "“Chúng tôi bắt đầu từ những quy trình đơn giản như đề xuất biển bảng, báo cáo c…" at bounding box center [322, 169] width 311 height 47
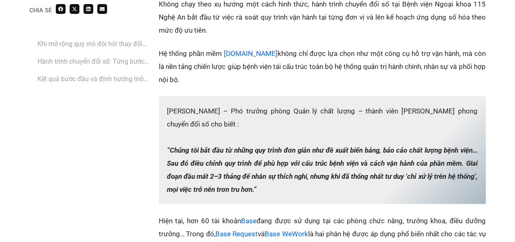
click at [288, 174] on p "‏[PERSON_NAME] – Phó trưởng phòng Quản lý chất lượng – thành viên [PERSON_NAME]…" at bounding box center [322, 150] width 327 height 108
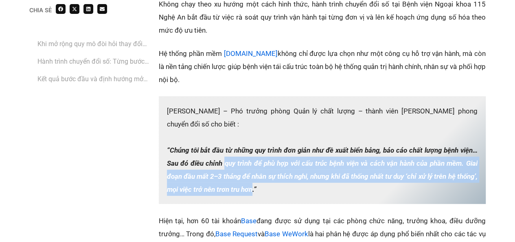
drag, startPoint x: 274, startPoint y: 174, endPoint x: 223, endPoint y: 149, distance: 56.1
click at [223, 149] on em "“Chúng tôi bắt đầu từ những quy trình đơn giản như đề xuất biển bảng, báo cáo c…" at bounding box center [322, 169] width 311 height 47
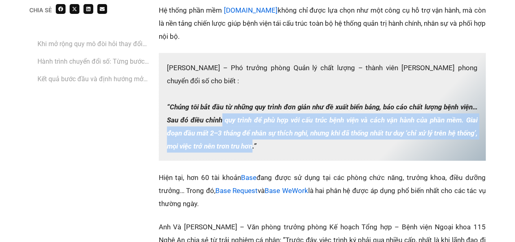
scroll to position [1179, 0]
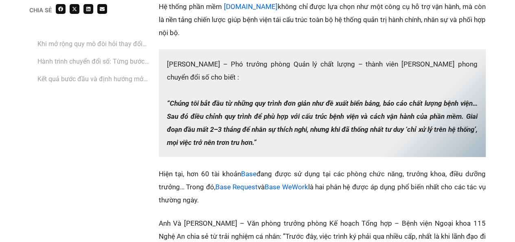
click at [234, 167] on p "‏‏Hiện tại, hơn 60 tài khoản Base đang được sử dụng tại các phòng chức năng, tr…" at bounding box center [322, 186] width 327 height 39
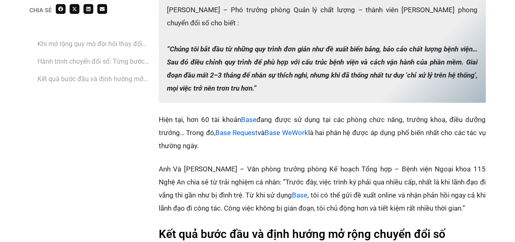
scroll to position [1236, 0]
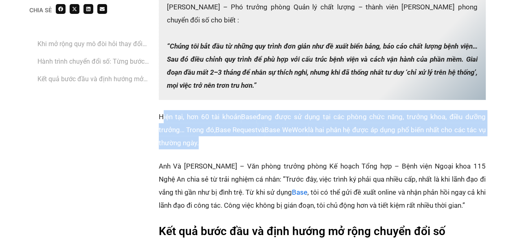
drag, startPoint x: 162, startPoint y: 105, endPoint x: 289, endPoint y: 127, distance: 129.1
click at [289, 127] on p "‏‏Hiện tại, hơn 60 tài khoản Base đang được sử dụng tại các phòng chức năng, tr…" at bounding box center [322, 129] width 327 height 39
click at [250, 129] on p "‏‏Hiện tại, hơn 60 tài khoản Base đang được sử dụng tại các phòng chức năng, tr…" at bounding box center [322, 129] width 327 height 39
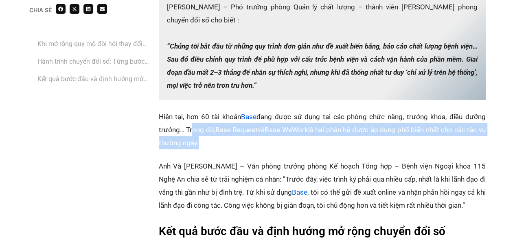
drag, startPoint x: 231, startPoint y: 129, endPoint x: 187, endPoint y: 117, distance: 45.4
click at [187, 117] on p "‏‏Hiện tại, hơn 60 tài khoản Base đang được sử dụng tại các phòng chức năng, tr…" at bounding box center [322, 129] width 327 height 39
drag, startPoint x: 187, startPoint y: 117, endPoint x: 228, endPoint y: 131, distance: 43.9
click at [228, 131] on p "‏‏Hiện tại, hơn 60 tài khoản Base đang được sử dụng tại các phòng chức năng, tr…" at bounding box center [322, 129] width 327 height 39
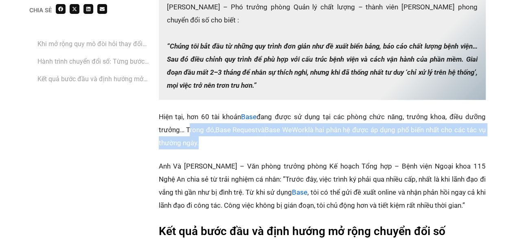
copy p "Trong đó, Base Request và Base WeWork là hai phân hệ được áp dụng phổ biến nhất…"
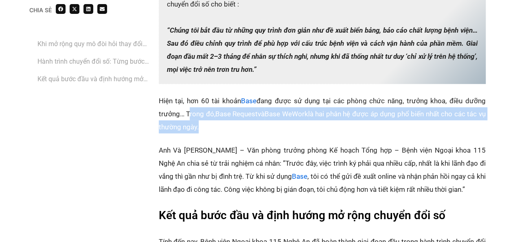
scroll to position [1256, 0]
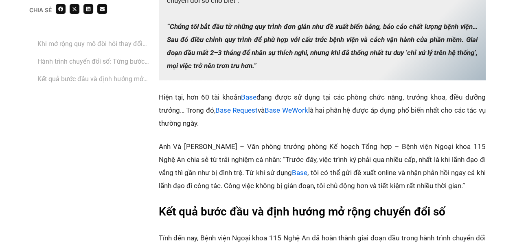
click at [341, 146] on p "‏Anh Và [PERSON_NAME] – Văn phòng trưởng phòng Kế hoạch Tổng hợp – Bệnh viện Ng…" at bounding box center [322, 166] width 327 height 52
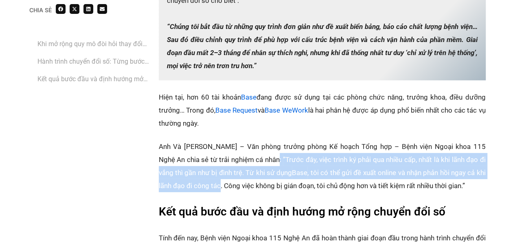
drag, startPoint x: 258, startPoint y: 145, endPoint x: 207, endPoint y: 174, distance: 58.7
click at [207, 174] on p "‏Anh Và [PERSON_NAME] – Văn phòng trưởng phòng Kế hoạch Tổng hợp – Bệnh viện Ng…" at bounding box center [322, 166] width 327 height 52
copy p "Trước đây, việc trình ký phải qua nhiều cấp, nhất là khi lãnh đạo đi vắng thì g…"
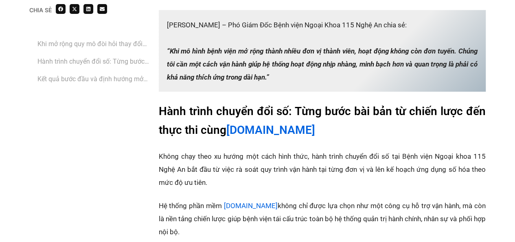
scroll to position [982, 0]
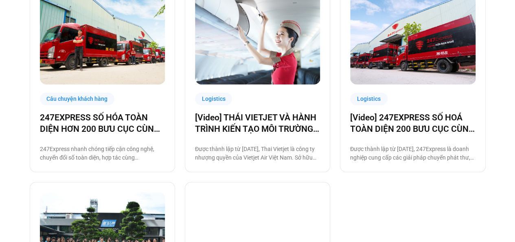
scroll to position [426, 0]
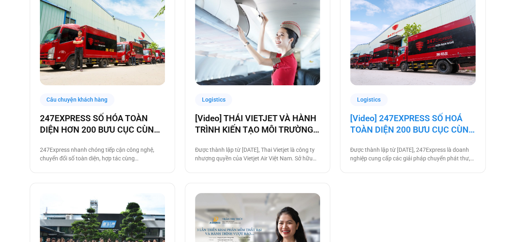
click at [407, 120] on link "[Video] 247EXPRESS SỐ HOÁ TOÀN DIỆN 200 BƯU CỤC CÙNG [DOMAIN_NAME]" at bounding box center [412, 123] width 125 height 23
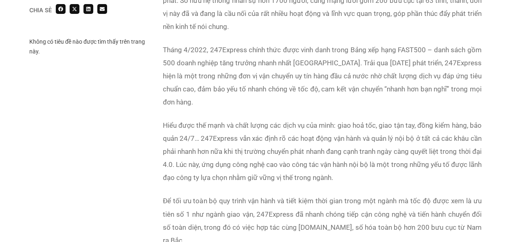
scroll to position [558, 0]
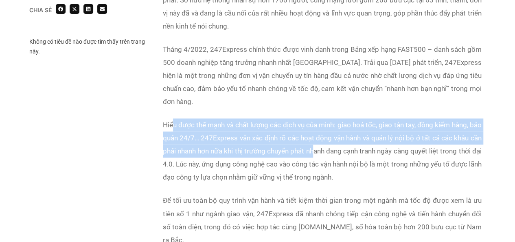
drag, startPoint x: 172, startPoint y: 110, endPoint x: 333, endPoint y: 145, distance: 164.7
click at [333, 145] on p "Hiểu được thế mạnh và chất lượng các dịch vụ của mình: giao hoả tốc, giao tận t…" at bounding box center [322, 150] width 319 height 65
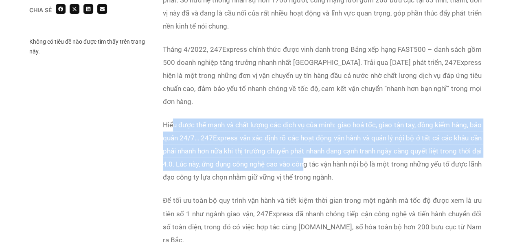
click at [287, 155] on p "Hiểu được thế mạnh và chất lượng các dịch vụ của mình: giao hoả tốc, giao tận t…" at bounding box center [322, 150] width 319 height 65
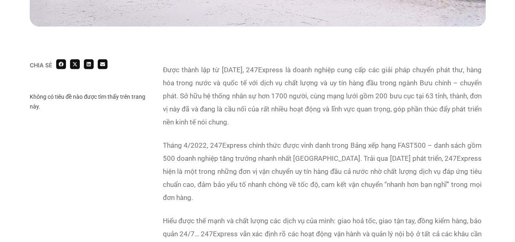
scroll to position [460, 0]
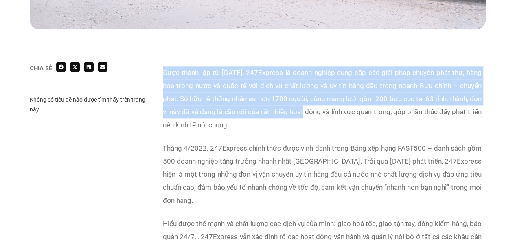
drag, startPoint x: 161, startPoint y: 72, endPoint x: 339, endPoint y: 108, distance: 181.2
click at [339, 108] on div "Được thành lập từ [DATE], 247Express là doanh nghiệp cung cấp các giải pháp chu…" at bounding box center [322, 210] width 327 height 297
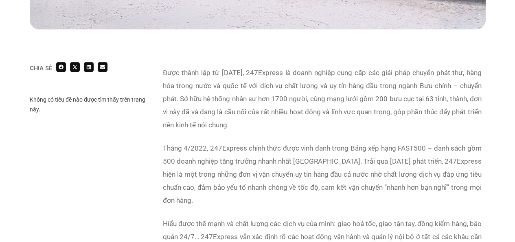
click at [279, 122] on p "Được thành lập từ [DATE], 247Express là doanh nghiệp cung cấp các giải pháp chu…" at bounding box center [322, 98] width 319 height 65
drag, startPoint x: 205, startPoint y: 97, endPoint x: 288, endPoint y: 128, distance: 88.3
click at [288, 128] on p "Được thành lập từ [DATE], 247Express là doanh nghiệp cung cấp các giải pháp chu…" at bounding box center [322, 98] width 319 height 65
click at [296, 128] on p "Được thành lập từ [DATE], 247Express là doanh nghiệp cung cấp các giải pháp chu…" at bounding box center [322, 98] width 319 height 65
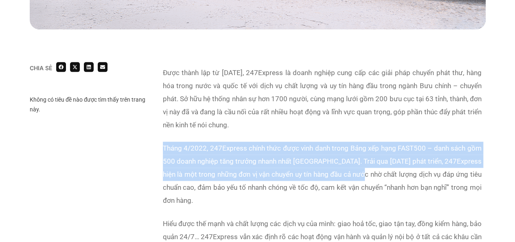
drag, startPoint x: 165, startPoint y: 149, endPoint x: 369, endPoint y: 175, distance: 206.2
click at [369, 175] on p "Tháng 4/2022, 247Express chính thức được vinh danh trong Bảng xếp hạng FAST500 …" at bounding box center [322, 173] width 319 height 65
click at [249, 155] on p "Tháng 4/2022, 247Express chính thức được vinh danh trong Bảng xếp hạng FAST500 …" at bounding box center [322, 173] width 319 height 65
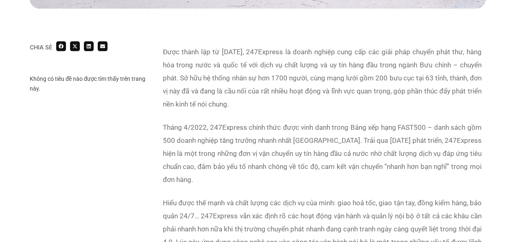
scroll to position [482, 0]
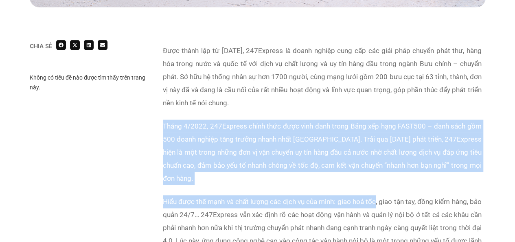
drag, startPoint x: 159, startPoint y: 124, endPoint x: 379, endPoint y: 185, distance: 228.5
click at [379, 185] on div "Được thành lập từ năm 2005, 247Express là doanh nghiệp cung cấp các giải pháp c…" at bounding box center [322, 188] width 327 height 297
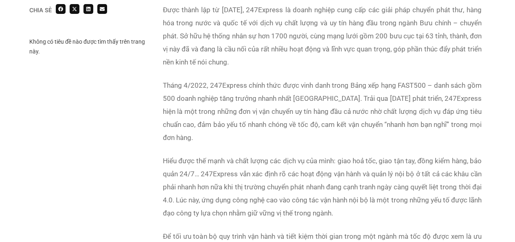
click at [305, 165] on p "Hiểu được thế mạnh và chất lượng các dịch vụ của mình: giao hoả tốc, giao tận t…" at bounding box center [322, 186] width 319 height 65
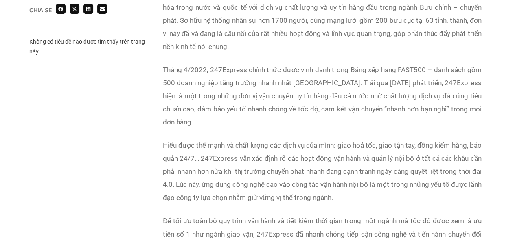
scroll to position [539, 0]
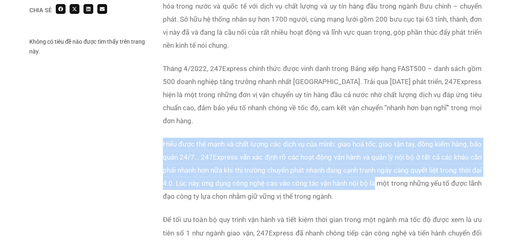
drag, startPoint x: 160, startPoint y: 130, endPoint x: 407, endPoint y: 163, distance: 249.1
click at [407, 163] on div "Được thành lập từ năm 2005, 247Express là doanh nghiệp cung cấp các giải pháp c…" at bounding box center [322, 130] width 327 height 297
click at [230, 145] on p "Hiểu được thế mạnh và chất lượng các dịch vụ của mình: giao hoả tốc, giao tận t…" at bounding box center [322, 169] width 319 height 65
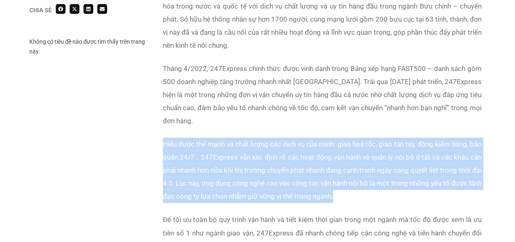
drag, startPoint x: 155, startPoint y: 129, endPoint x: 393, endPoint y: 186, distance: 245.4
click at [393, 186] on div "Chia sẻ Không có tiêu đề nào được tìm thấy trên trang này. Chia sẻ" at bounding box center [258, 224] width 456 height 484
copy p "Hiểu được thế mạnh và chất lượng các dịch vụ của mình: giao hoả tốc, giao tận t…"
click at [348, 139] on p "Hiểu được thế mạnh và chất lượng các dịch vụ của mình: giao hoả tốc, giao tận t…" at bounding box center [322, 169] width 319 height 65
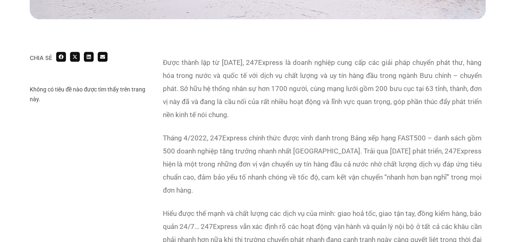
scroll to position [469, 0]
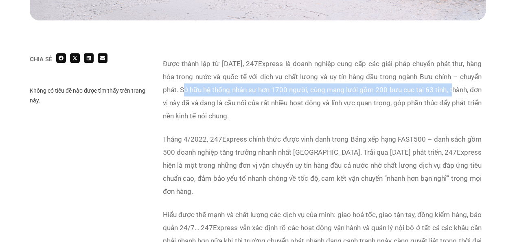
drag, startPoint x: 202, startPoint y: 89, endPoint x: 481, endPoint y: 89, distance: 279.4
click at [481, 89] on div "Được thành lập từ năm 2005, 247Express là doanh nghiệp cung cấp các giải pháp c…" at bounding box center [322, 201] width 327 height 297
copy p "Sở hữu hệ thống nhân sự hơn 1700 người, cùng mạng lưới gồm 200 bưu cục tại 63 t…"
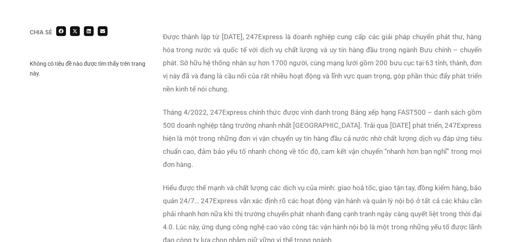
click at [275, 145] on p "Tháng 4/2022, 247Express chính thức được vinh danh trong Bảng xếp hạng FAST500 …" at bounding box center [322, 138] width 319 height 65
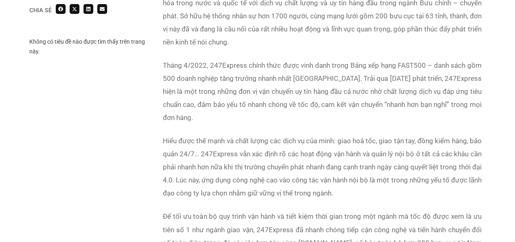
scroll to position [543, 0]
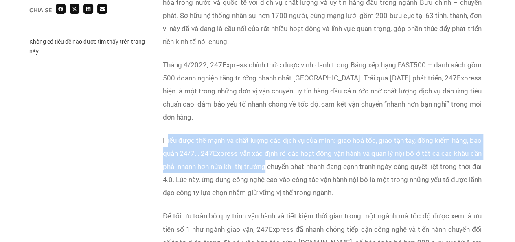
drag, startPoint x: 166, startPoint y: 125, endPoint x: 287, endPoint y: 159, distance: 125.7
click at [287, 159] on p "Hiểu được thế mạnh và chất lượng các dịch vụ của mình: giao hoả tốc, giao tận t…" at bounding box center [322, 166] width 319 height 65
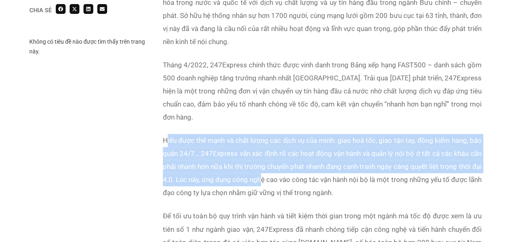
click at [351, 141] on p "Hiểu được thế mạnh và chất lượng các dịch vụ của mình: giao hoả tốc, giao tận t…" at bounding box center [322, 166] width 319 height 65
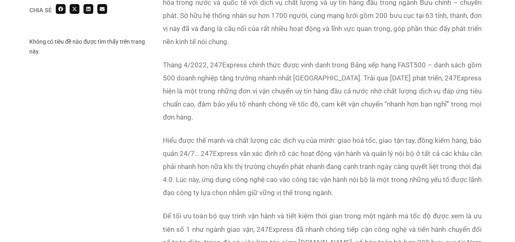
scroll to position [574, 0]
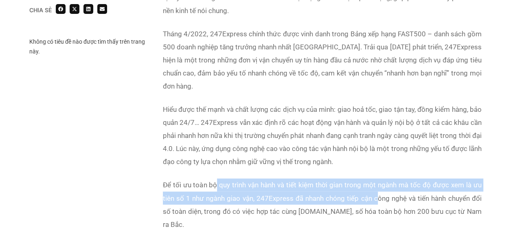
drag, startPoint x: 217, startPoint y: 172, endPoint x: 380, endPoint y: 183, distance: 163.3
click at [380, 183] on p "Để tối ưu toàn bộ quy trình vận hành và tiết kiệm thời gian trong một ngành mà …" at bounding box center [322, 204] width 319 height 52
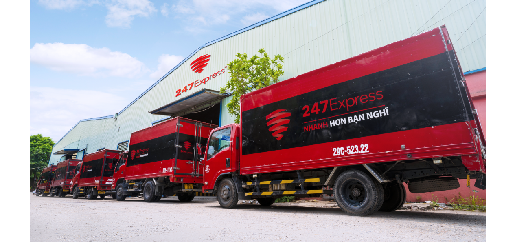
scroll to position [244, 0]
